Goal: Task Accomplishment & Management: Manage account settings

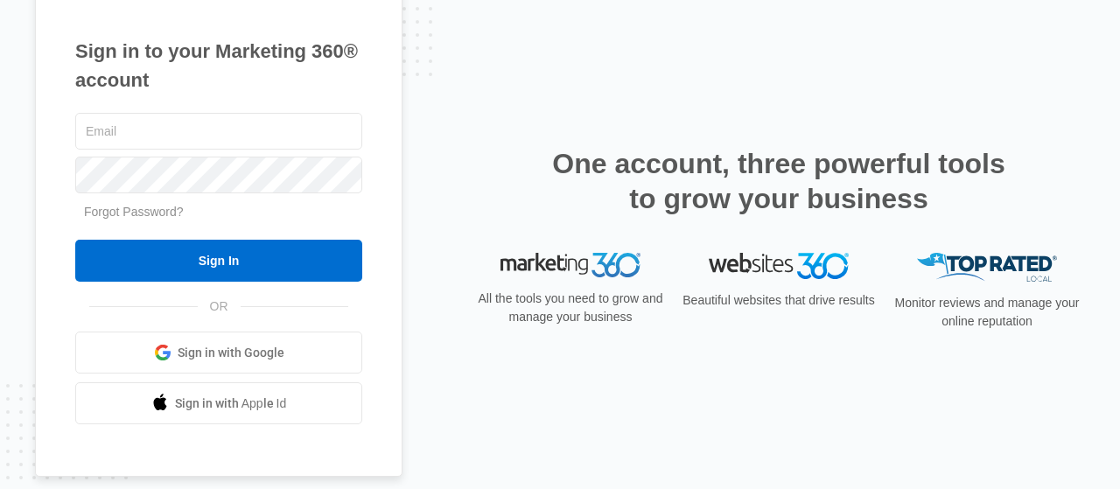
click at [244, 355] on span "Sign in with Google" at bounding box center [231, 353] width 107 height 18
type input "[EMAIL_ADDRESS][DOMAIN_NAME]"
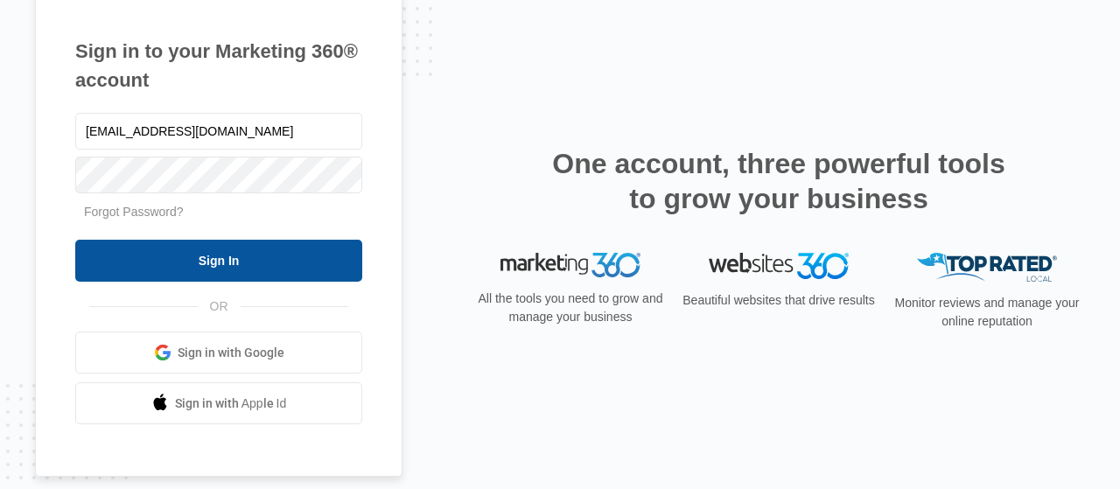
click at [175, 248] on input "Sign In" at bounding box center [218, 261] width 287 height 42
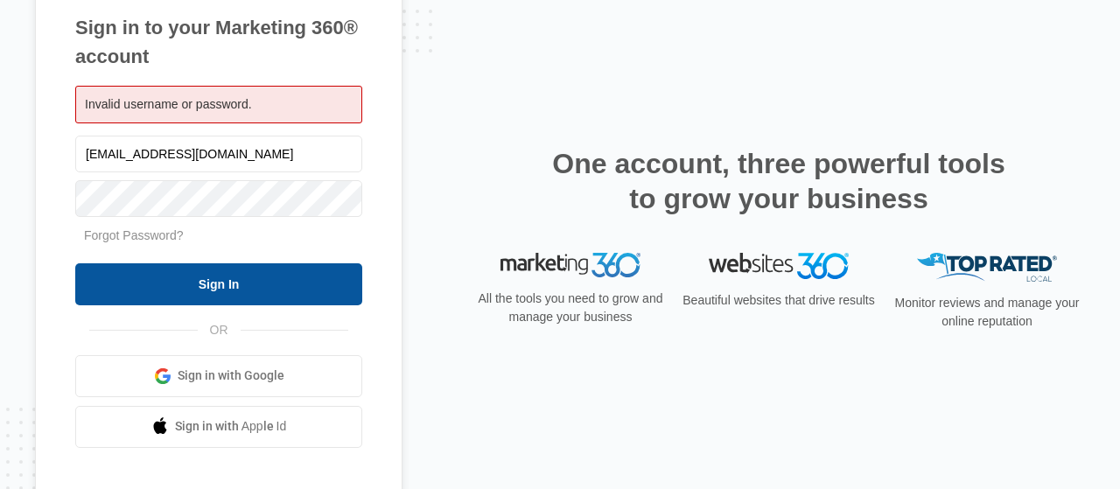
click at [246, 274] on input "Sign In" at bounding box center [218, 284] width 287 height 42
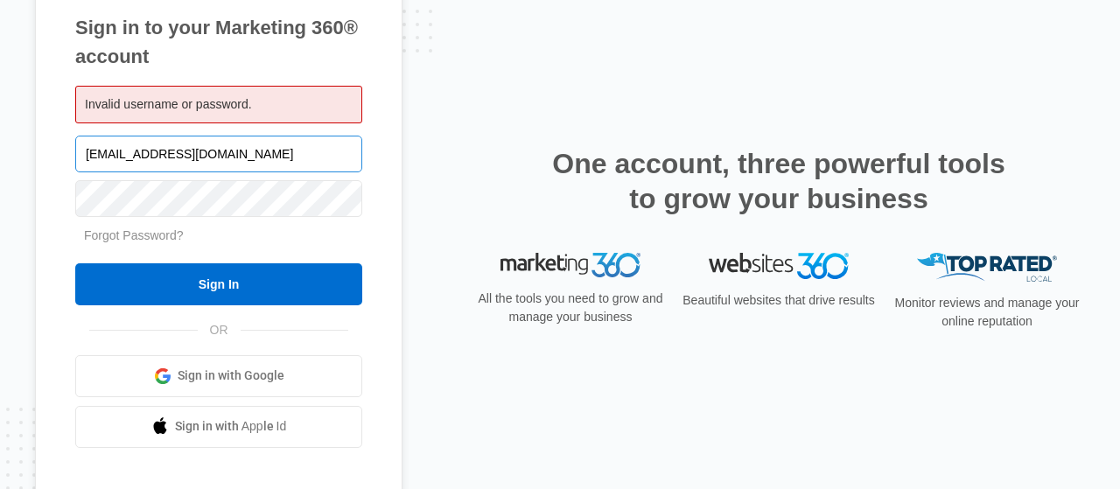
click at [101, 152] on input "[EMAIL_ADDRESS][DOMAIN_NAME]" at bounding box center [218, 154] width 287 height 37
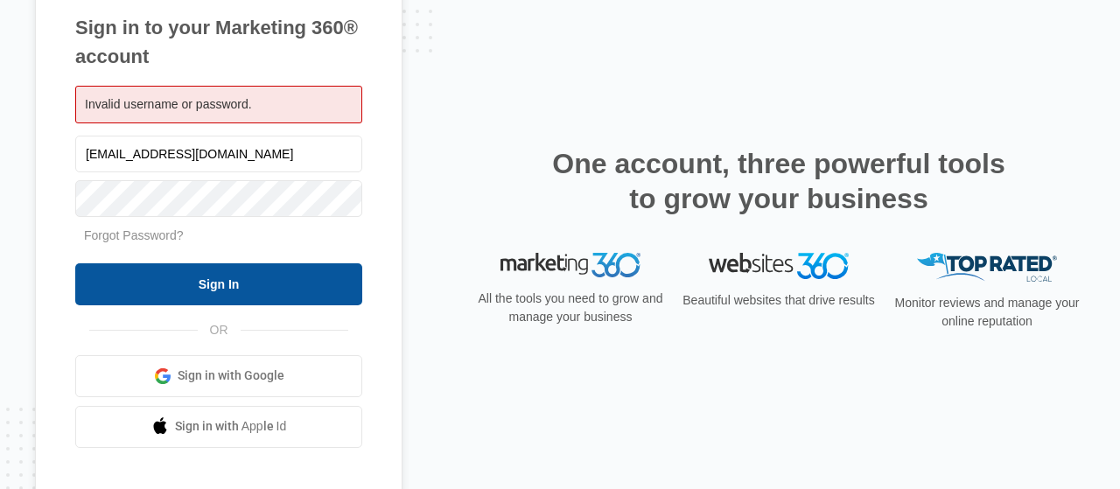
click at [256, 274] on input "Sign In" at bounding box center [218, 284] width 287 height 42
click at [266, 274] on input "Sign In" at bounding box center [218, 284] width 287 height 42
